Goal: Information Seeking & Learning: Learn about a topic

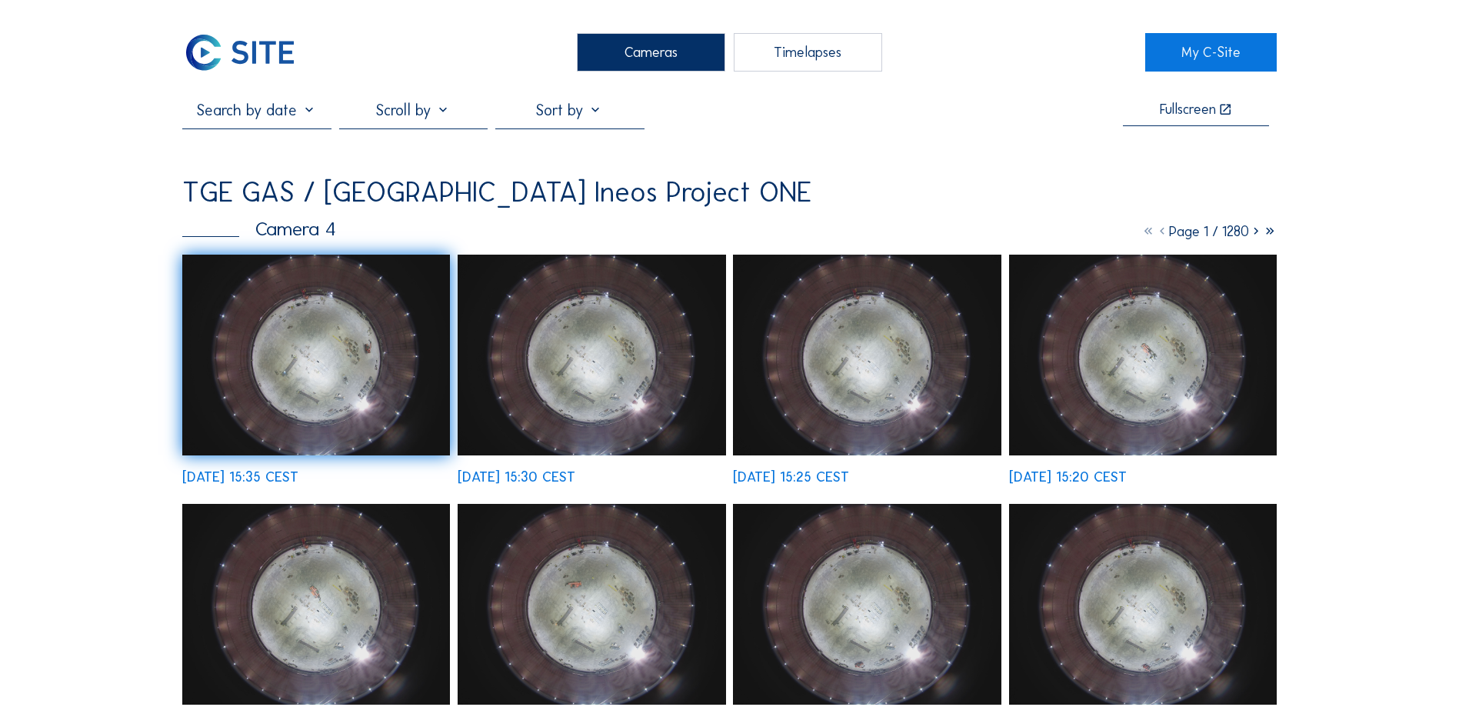
click at [322, 396] on img at bounding box center [316, 355] width 268 height 201
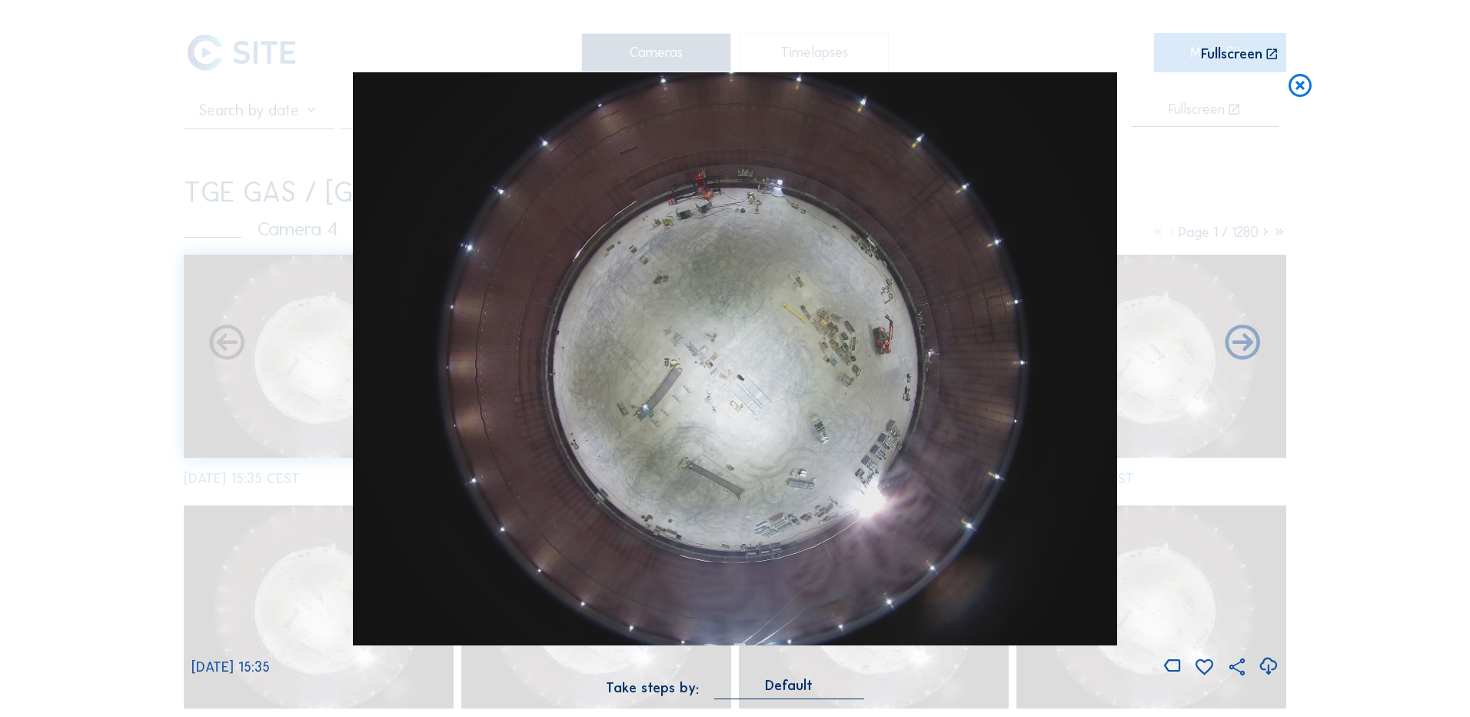
click at [1264, 669] on icon at bounding box center [1268, 666] width 21 height 25
click at [1303, 91] on icon at bounding box center [1300, 86] width 28 height 28
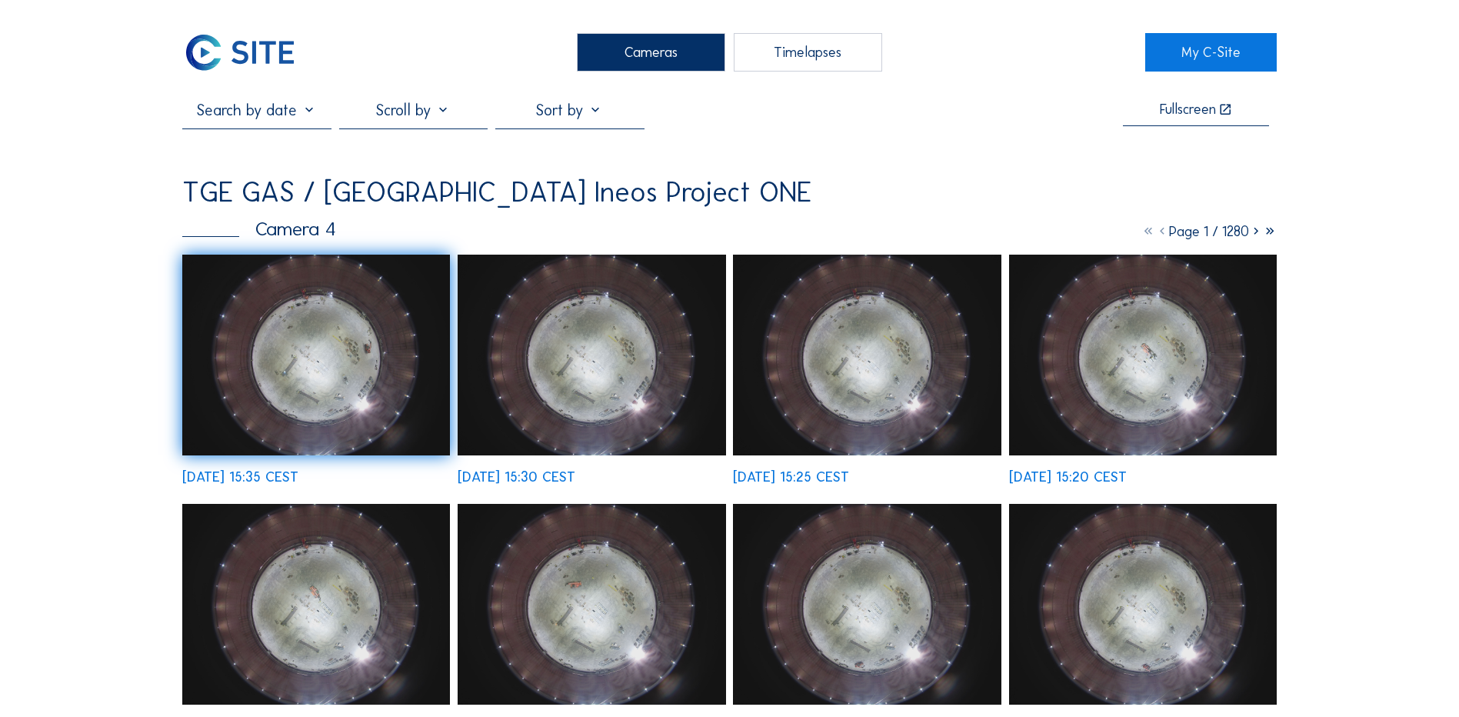
click at [641, 55] on div "Cameras" at bounding box center [651, 52] width 148 height 38
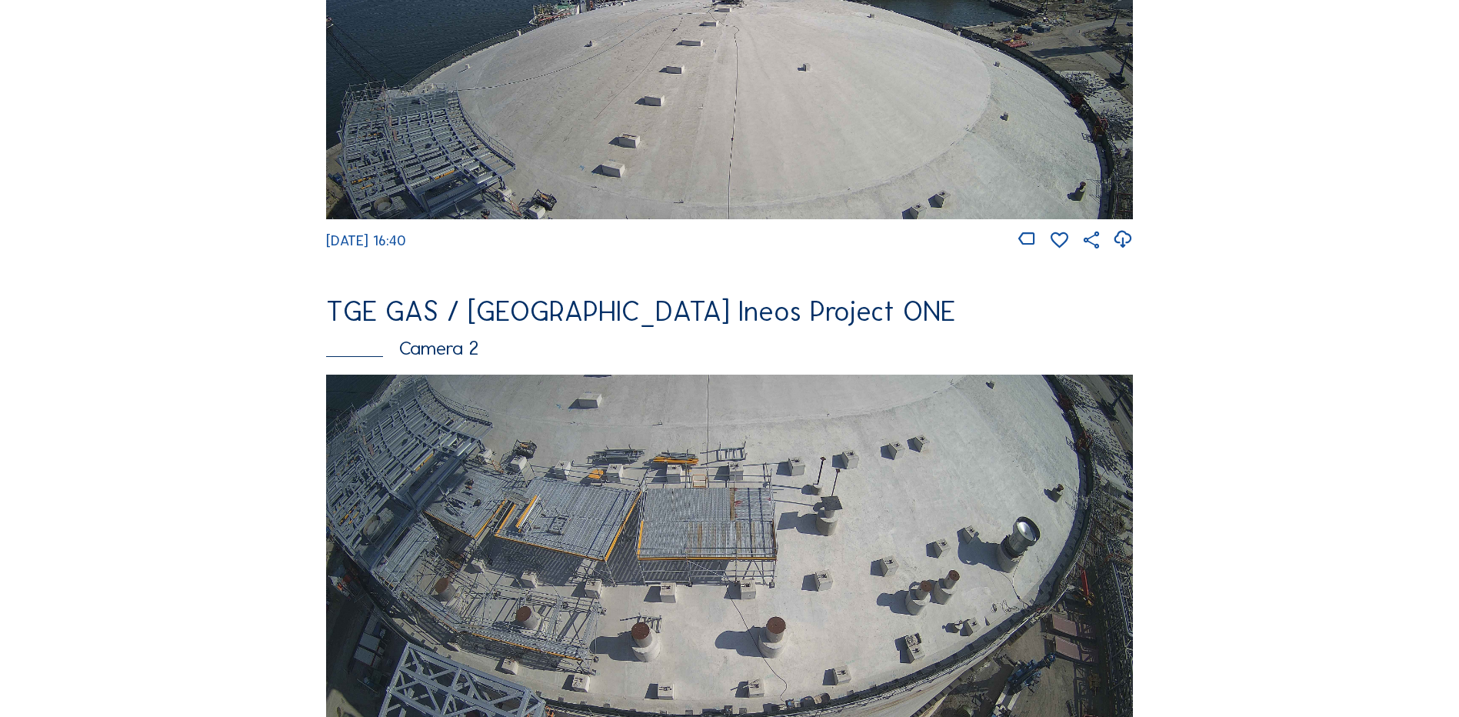
scroll to position [538, 0]
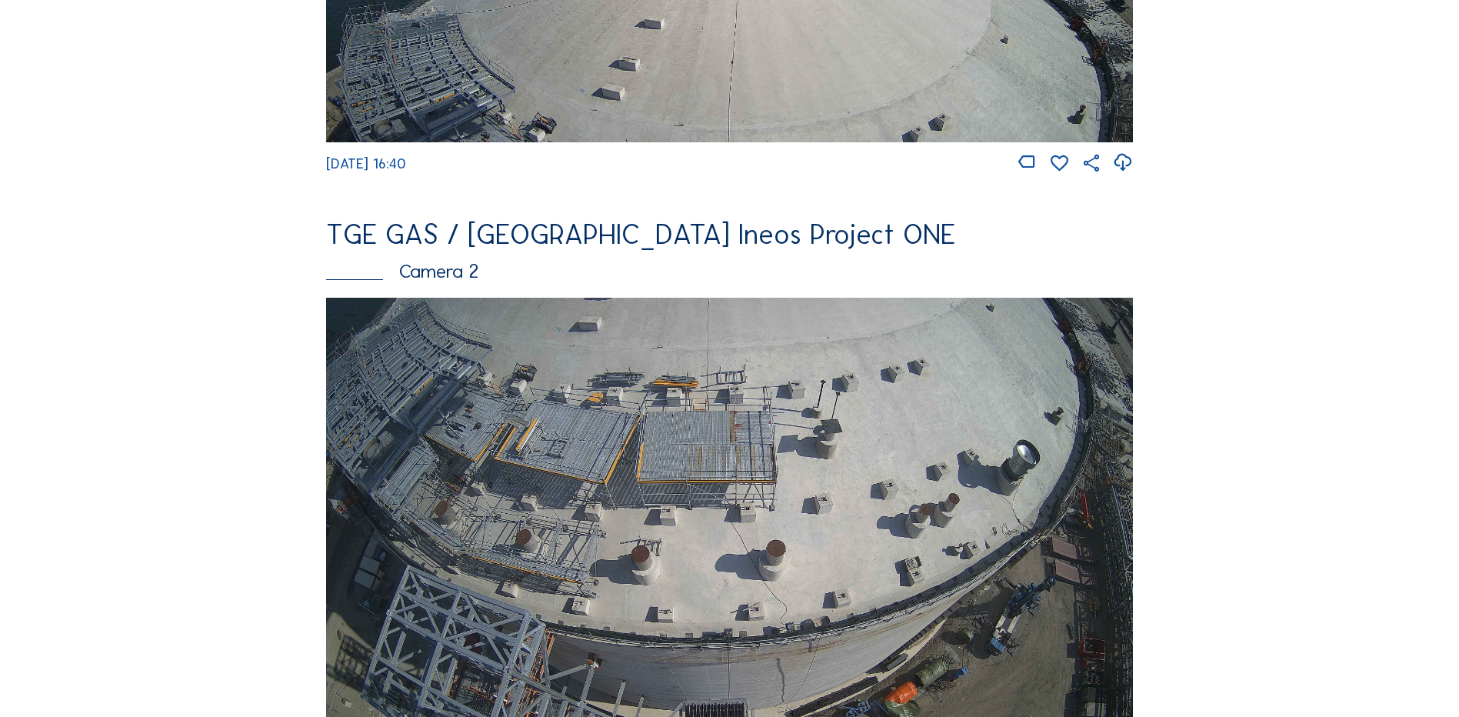
click at [621, 459] on img at bounding box center [729, 525] width 807 height 454
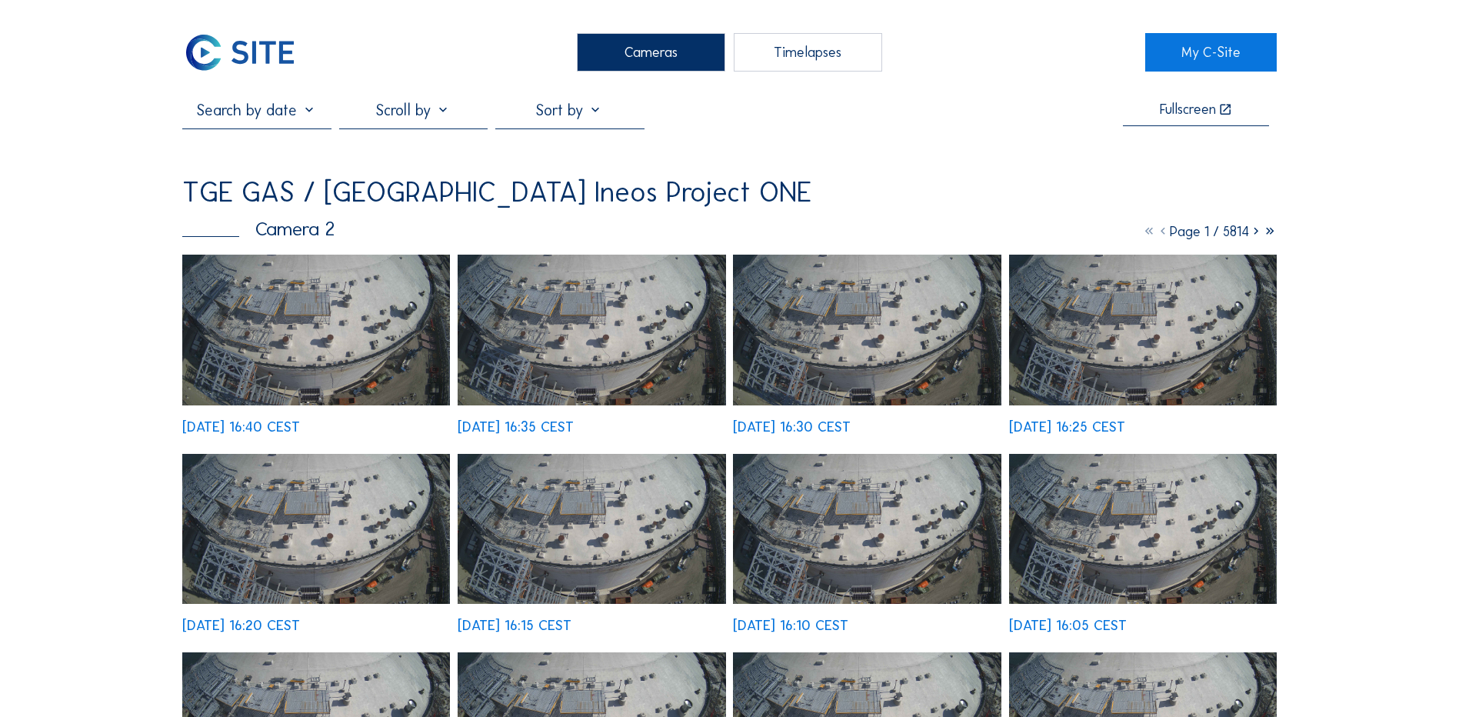
click at [284, 345] on img at bounding box center [316, 330] width 268 height 151
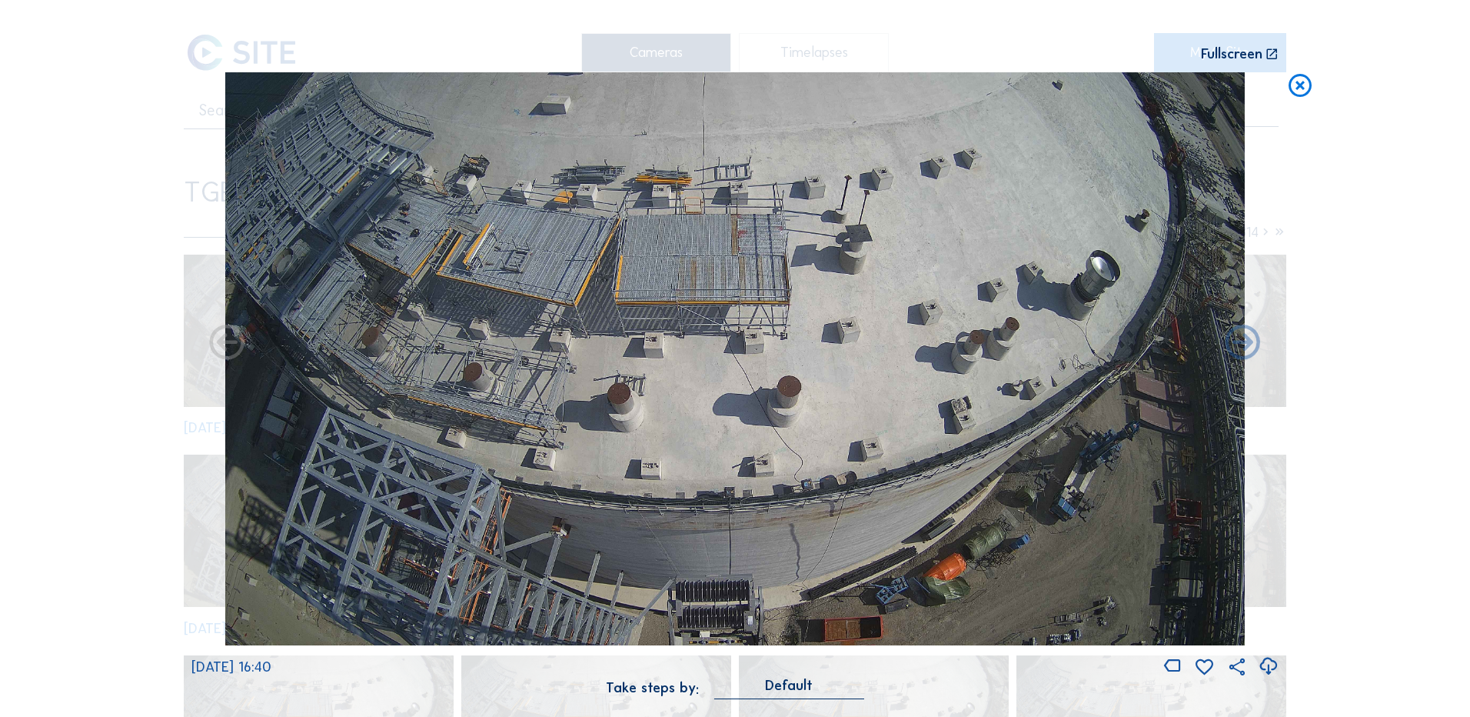
click at [1293, 89] on icon at bounding box center [1300, 86] width 28 height 28
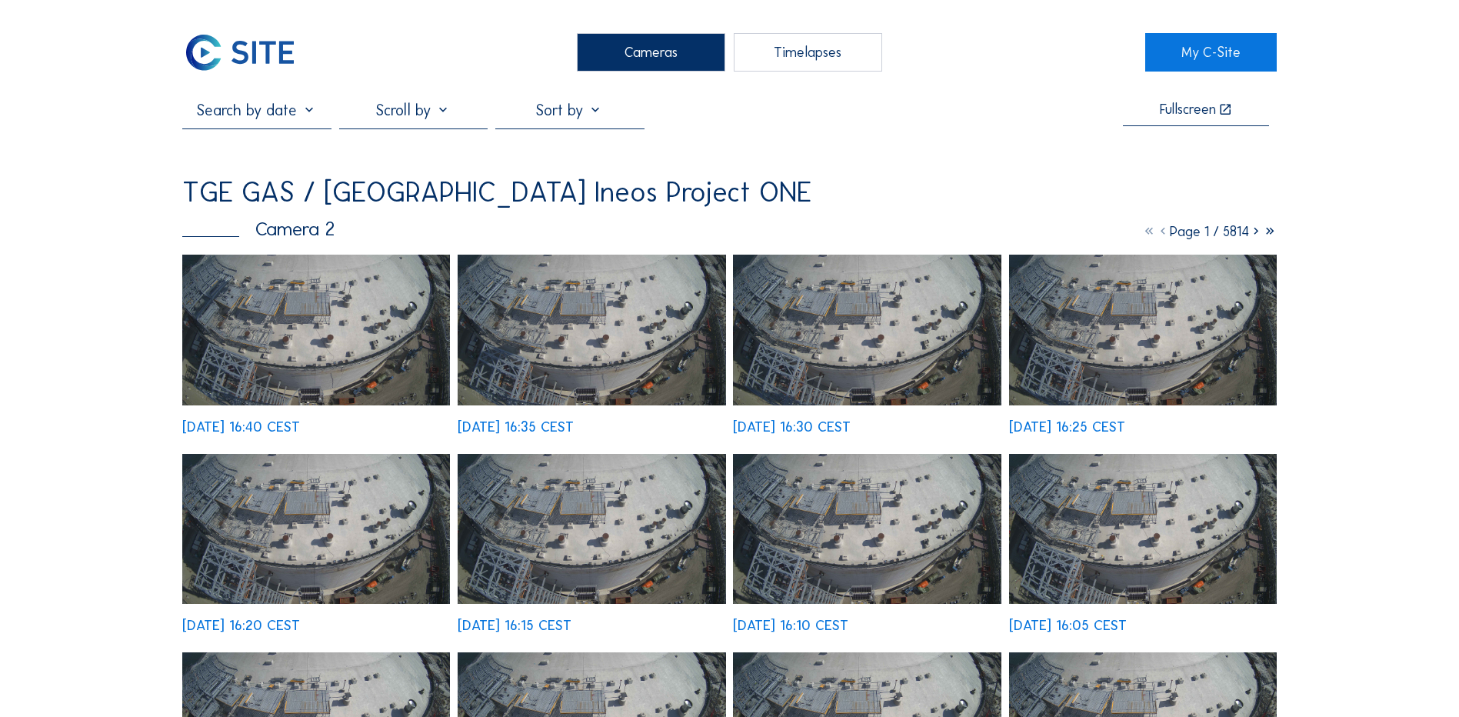
click at [656, 49] on div "Cameras" at bounding box center [651, 52] width 148 height 38
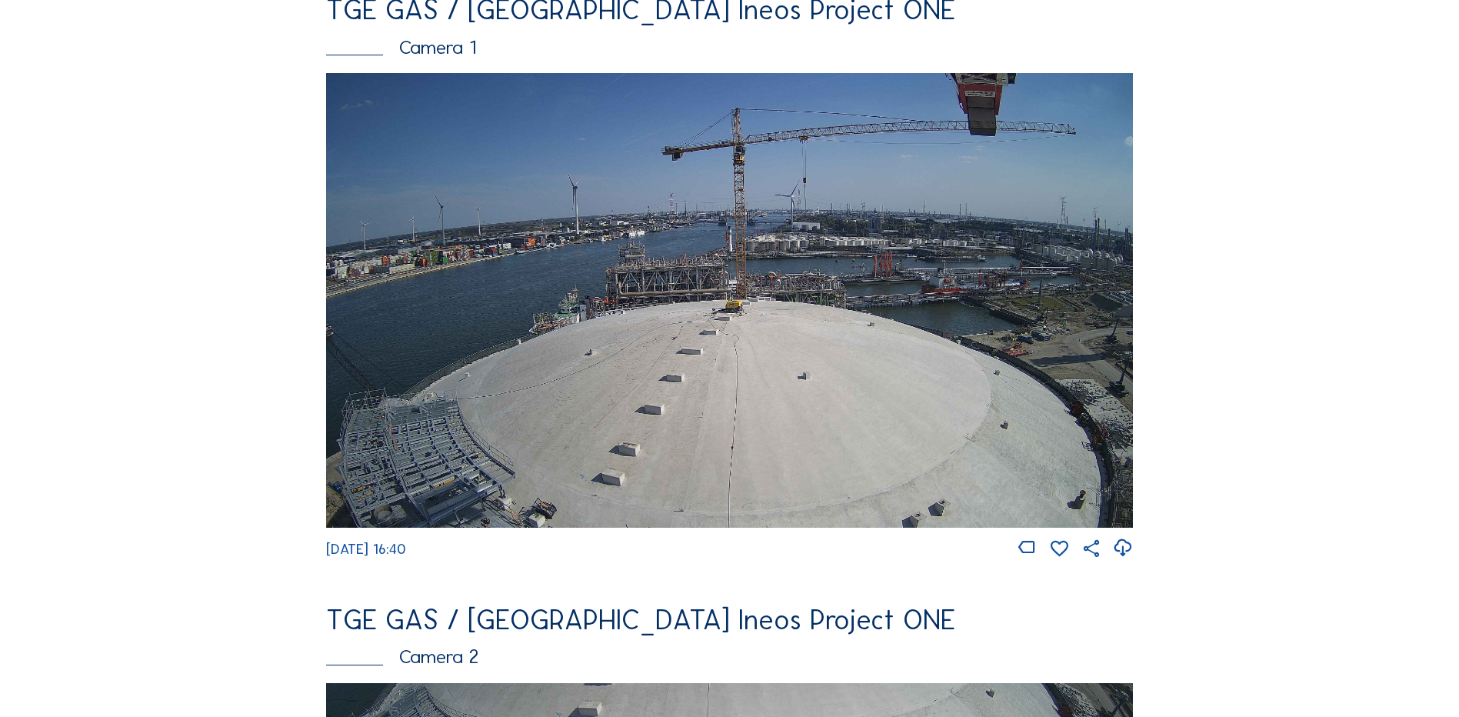
scroll to position [154, 0]
click at [523, 357] on img at bounding box center [729, 299] width 807 height 454
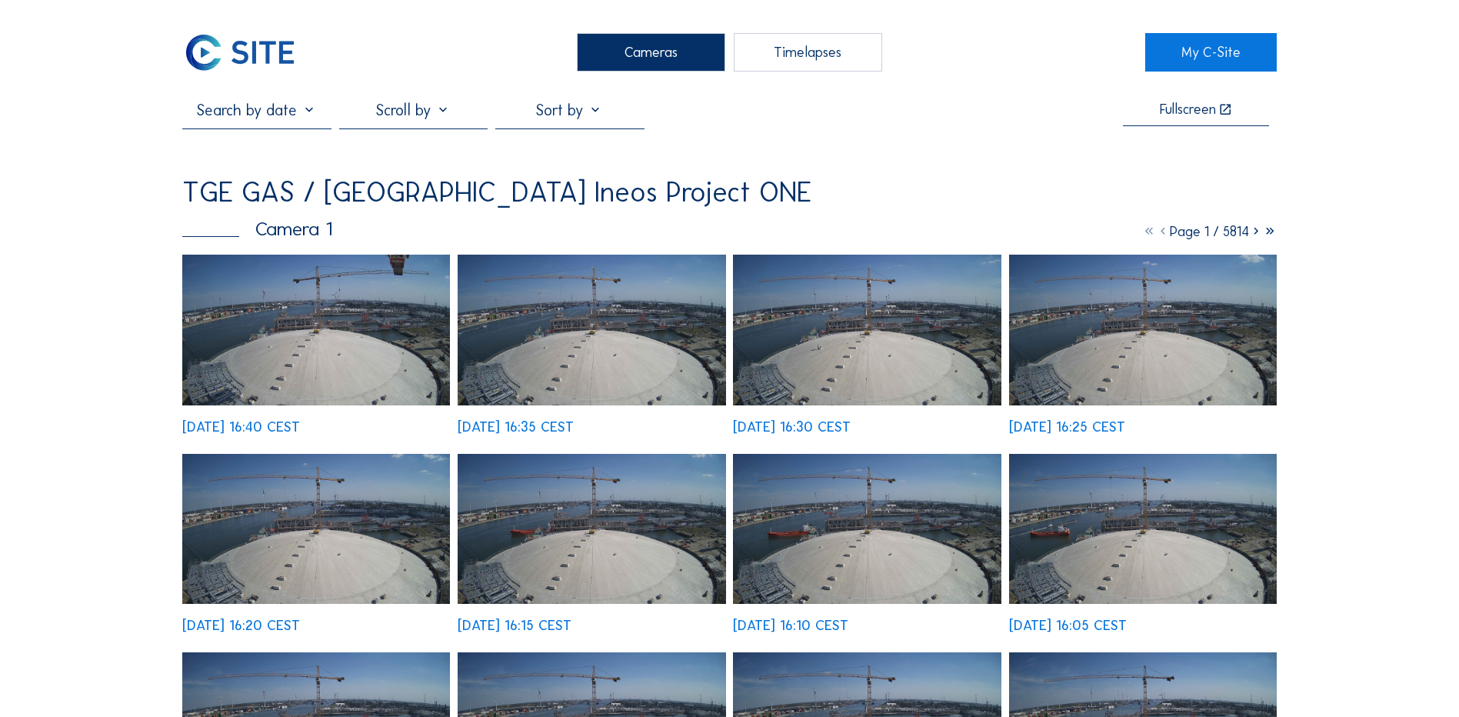
click at [281, 335] on img at bounding box center [316, 330] width 268 height 151
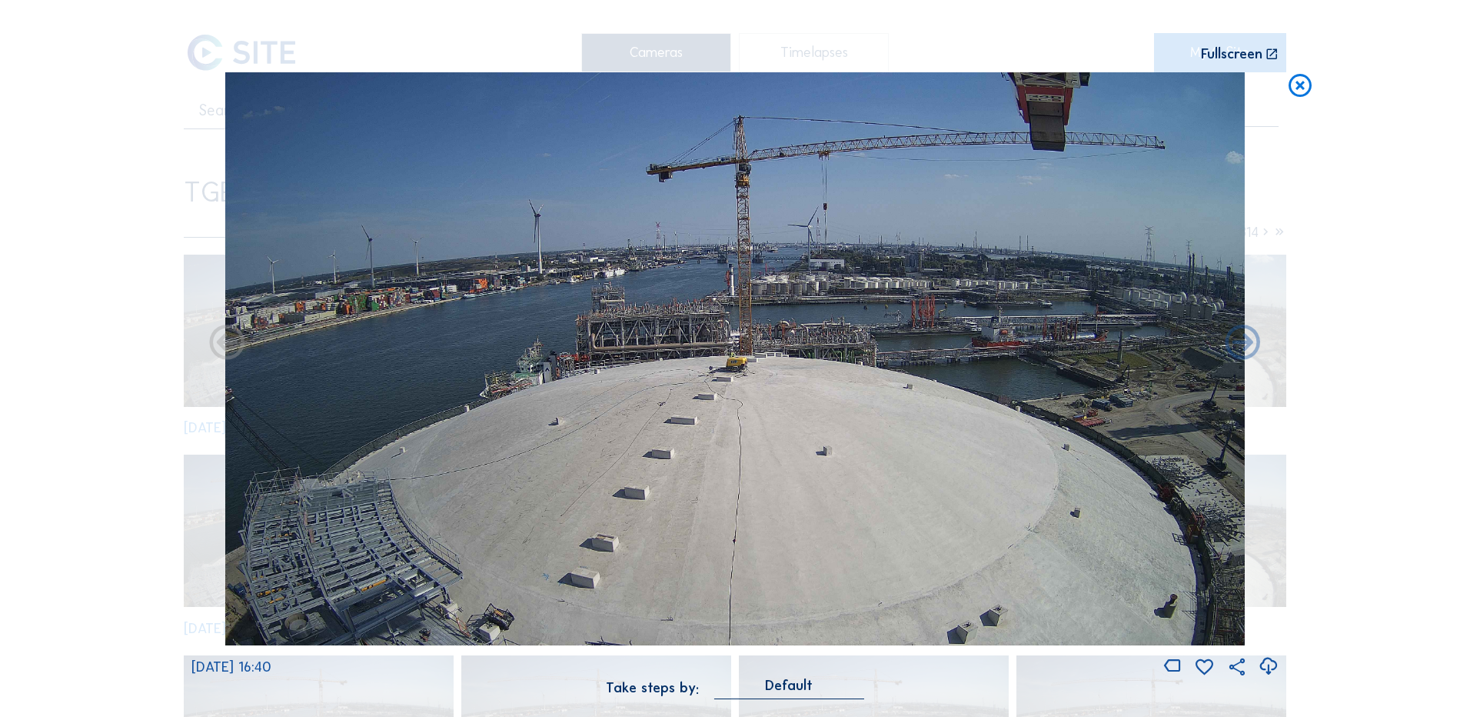
click at [1273, 671] on icon at bounding box center [1268, 666] width 21 height 25
drag, startPoint x: 75, startPoint y: 345, endPoint x: 170, endPoint y: 334, distance: 95.2
click at [75, 345] on div "Scroll to travel through time | Press 'Alt' Button + Scroll to Zoom | Click and…" at bounding box center [735, 358] width 1470 height 717
click at [1299, 91] on icon at bounding box center [1300, 86] width 28 height 28
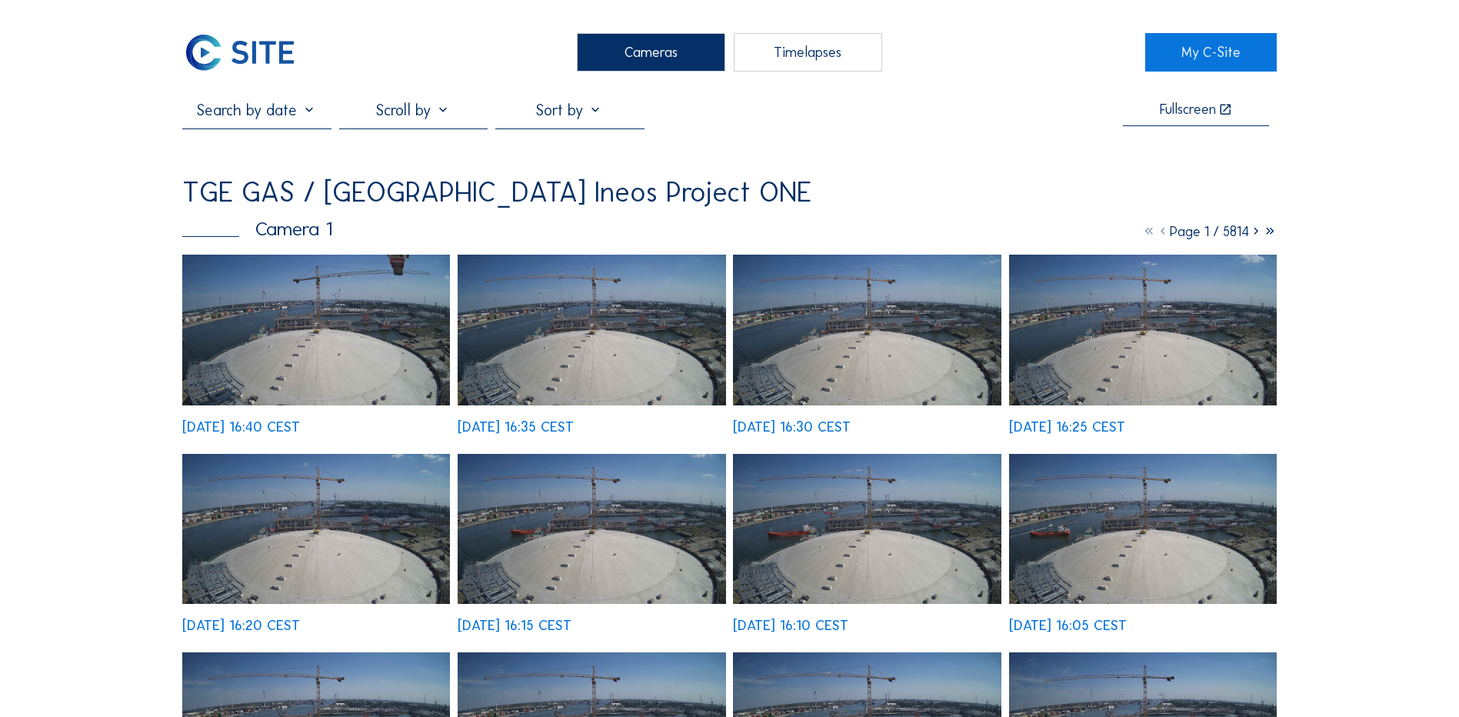
click at [634, 55] on div "Cameras" at bounding box center [651, 52] width 148 height 38
